Goal: Information Seeking & Learning: Learn about a topic

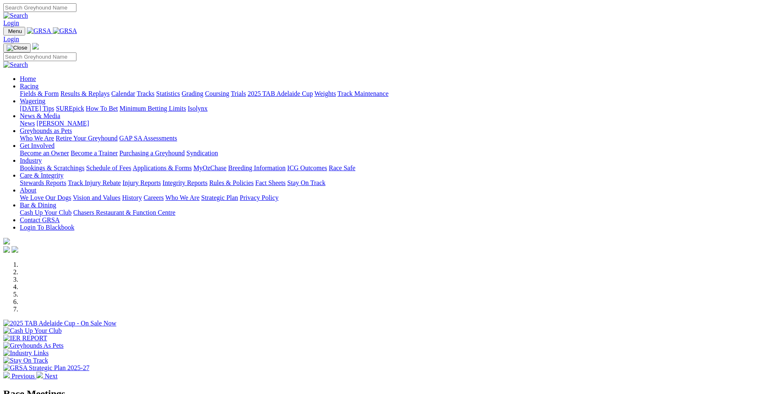
click at [43, 372] on img at bounding box center [39, 375] width 7 height 7
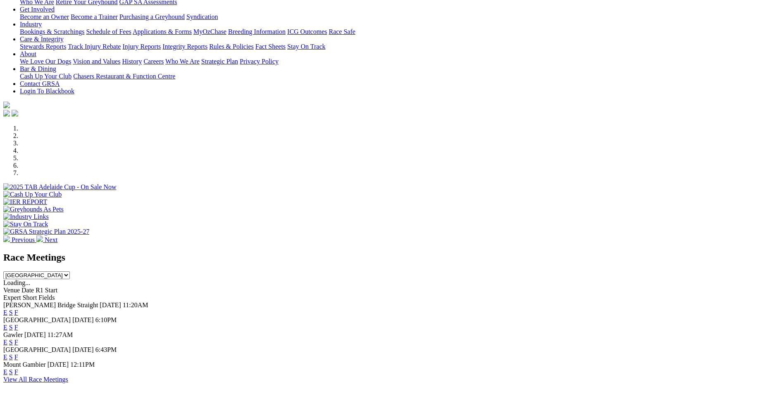
scroll to position [165, 0]
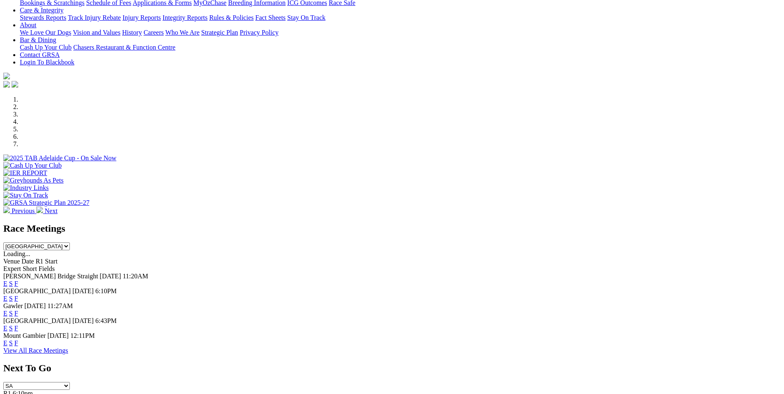
click at [70, 243] on select "South Australia New South Wales Northern Territory Queensland Tasmania Victoria…" at bounding box center [36, 247] width 67 height 8
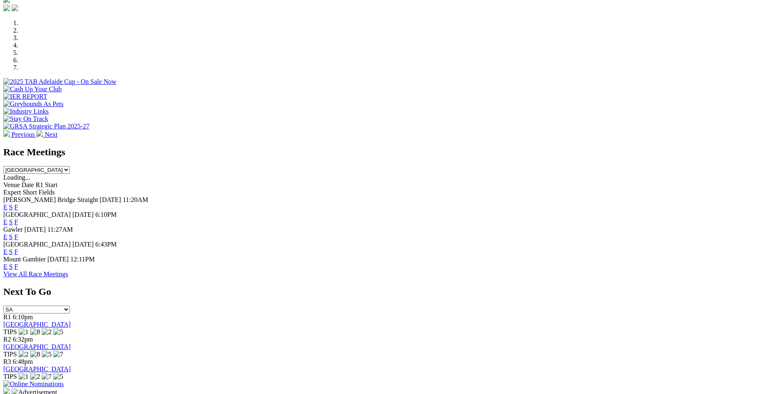
scroll to position [248, 0]
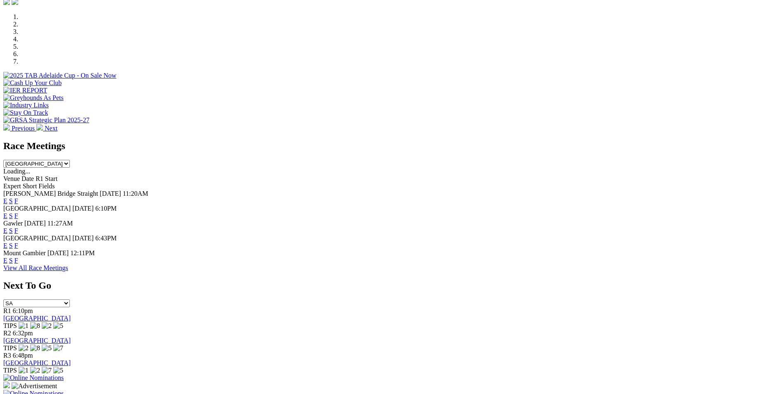
click at [68, 272] on link "View All Race Meetings" at bounding box center [35, 268] width 65 height 7
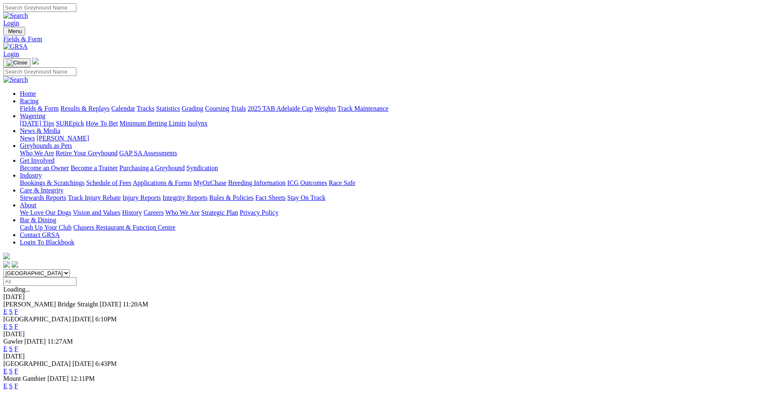
click at [76, 277] on input "Select date" at bounding box center [39, 281] width 73 height 9
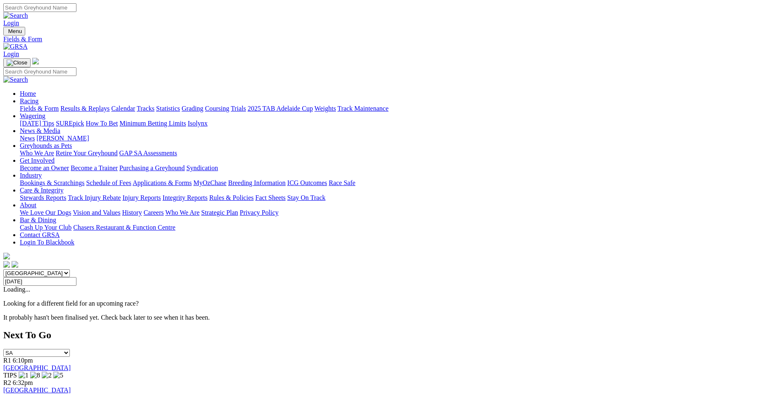
click at [76, 277] on input "[DATE]" at bounding box center [39, 281] width 73 height 9
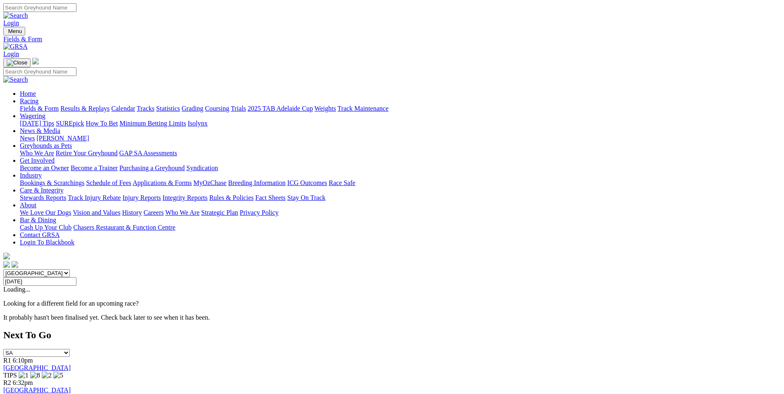
type input "[DATE]"
click at [135, 105] on link "Calendar" at bounding box center [123, 108] width 24 height 7
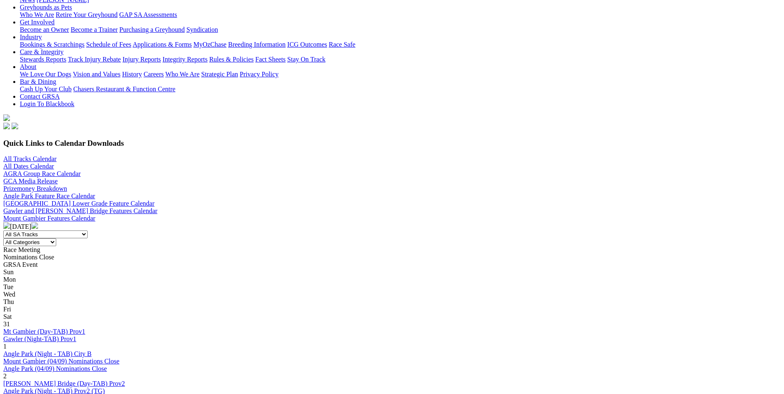
scroll to position [124, 0]
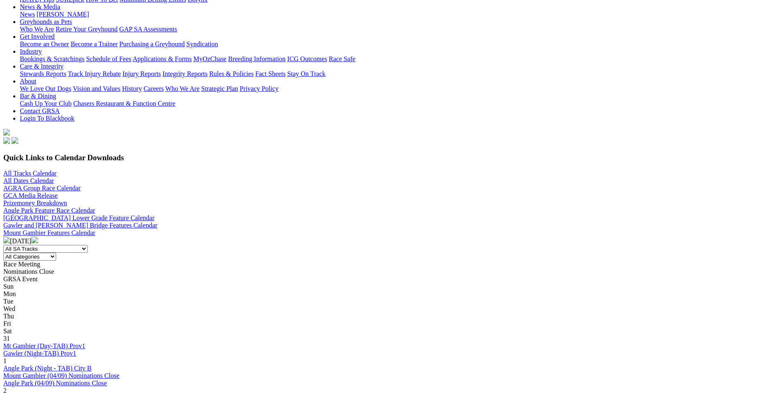
click at [38, 237] on img at bounding box center [34, 240] width 7 height 7
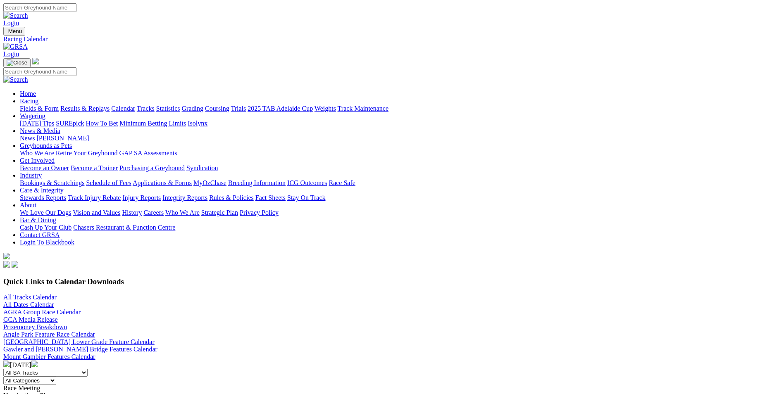
click at [175, 224] on link "Chasers Restaurant & Function Centre" at bounding box center [124, 227] width 102 height 7
